Goal: Task Accomplishment & Management: Use online tool/utility

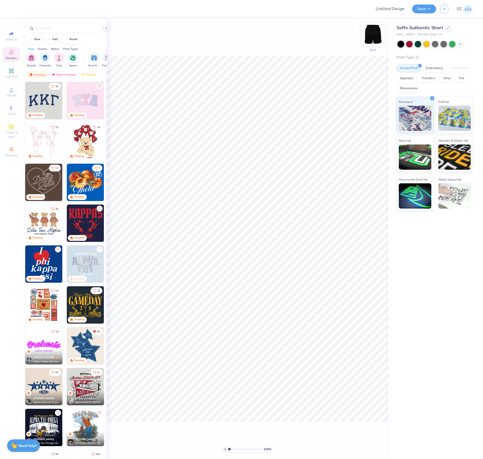
click at [268, 30] on img at bounding box center [373, 34] width 20 height 20
click at [10, 72] on icon at bounding box center [11, 71] width 4 height 4
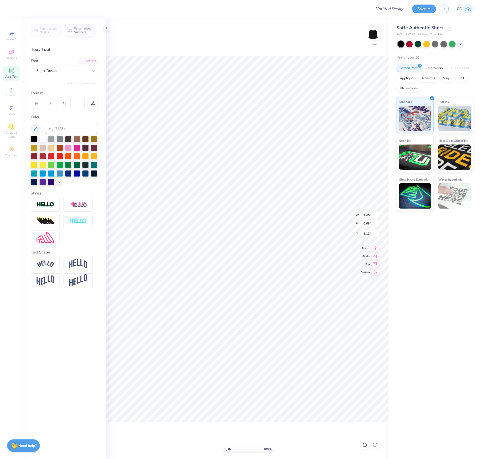
type input "3.11"
click at [268, 35] on img at bounding box center [373, 34] width 20 height 20
click at [10, 70] on icon at bounding box center [11, 71] width 4 height 4
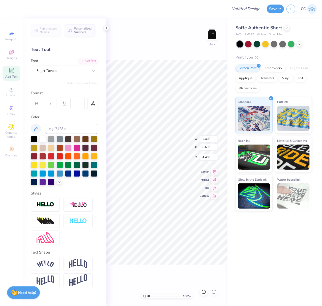
click at [248, 34] on span "# M037" at bounding box center [249, 35] width 9 height 4
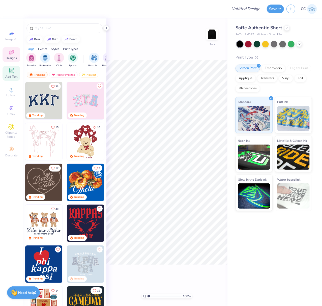
click at [12, 72] on icon at bounding box center [11, 71] width 4 height 4
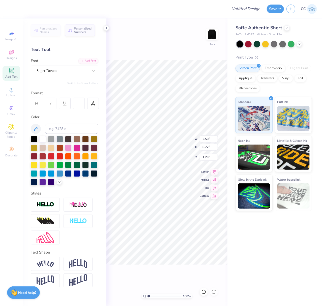
type input "3.56"
click at [203, 140] on input "2.50" at bounding box center [209, 138] width 18 height 7
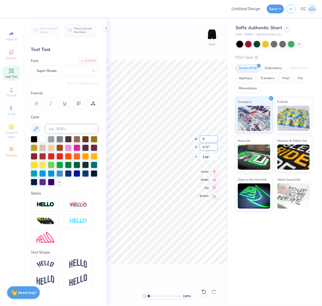
type input "5.99"
type input "1.74"
type input "3.06"
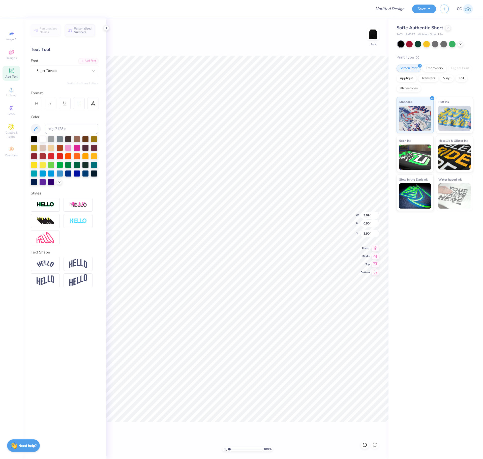
type input "3.09"
type input "0.90"
type input "2.83"
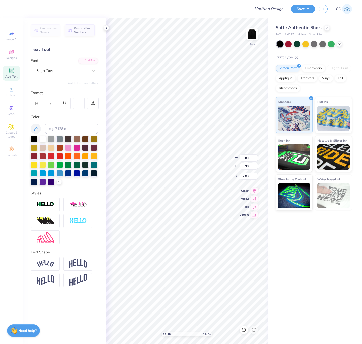
type input "1"
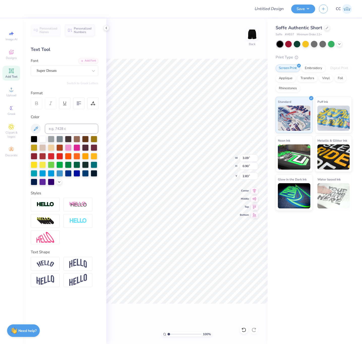
type input "3.54"
type input "1.02"
type input "2.70"
type input "3.73"
type input "1.08"
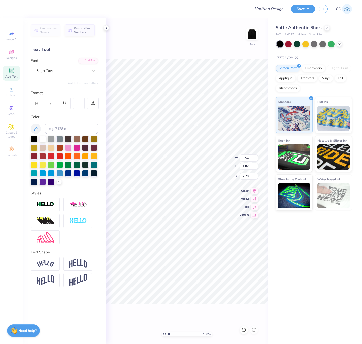
type input "2.64"
type textarea "3"
click at [246, 177] on input "2.64" at bounding box center [249, 176] width 18 height 7
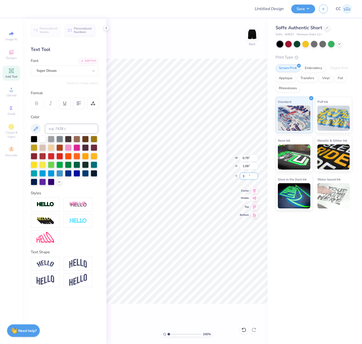
type input "3.00"
type input "3.31"
click at [254, 34] on img at bounding box center [252, 34] width 20 height 20
click at [17, 73] on div "Add Text" at bounding box center [12, 73] width 18 height 15
type input "8.10"
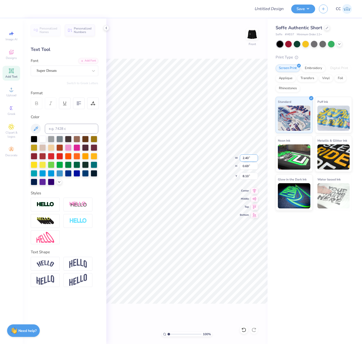
click at [248, 158] on input "2.40" at bounding box center [249, 158] width 18 height 7
type input "5.58"
type input "1.61"
type input "7.64"
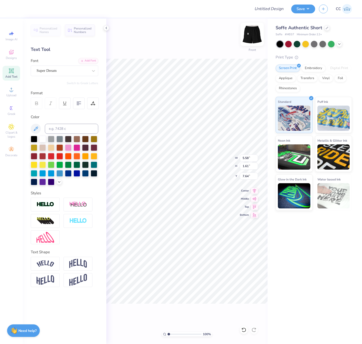
click at [251, 36] on img at bounding box center [252, 34] width 20 height 20
click at [242, 166] on input "1.09" at bounding box center [249, 166] width 18 height 7
type input "3"
type input "2.19"
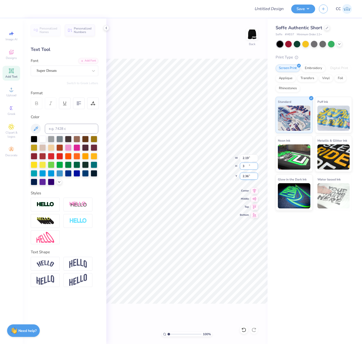
type input "3.00"
type input "0.00"
type input "2.96"
